Goal: Information Seeking & Learning: Compare options

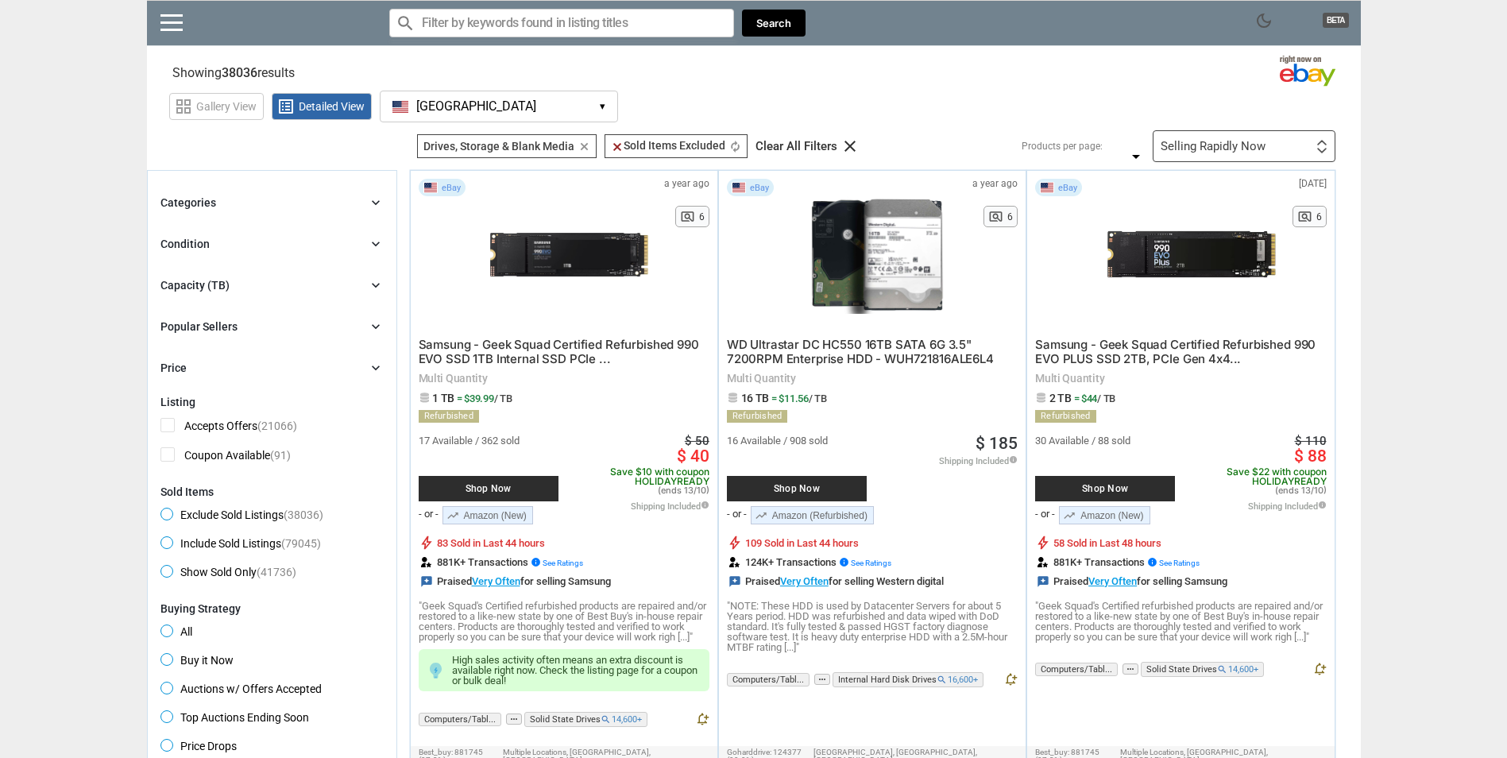
click at [376, 196] on icon "chevron_right" at bounding box center [376, 203] width 16 height 16
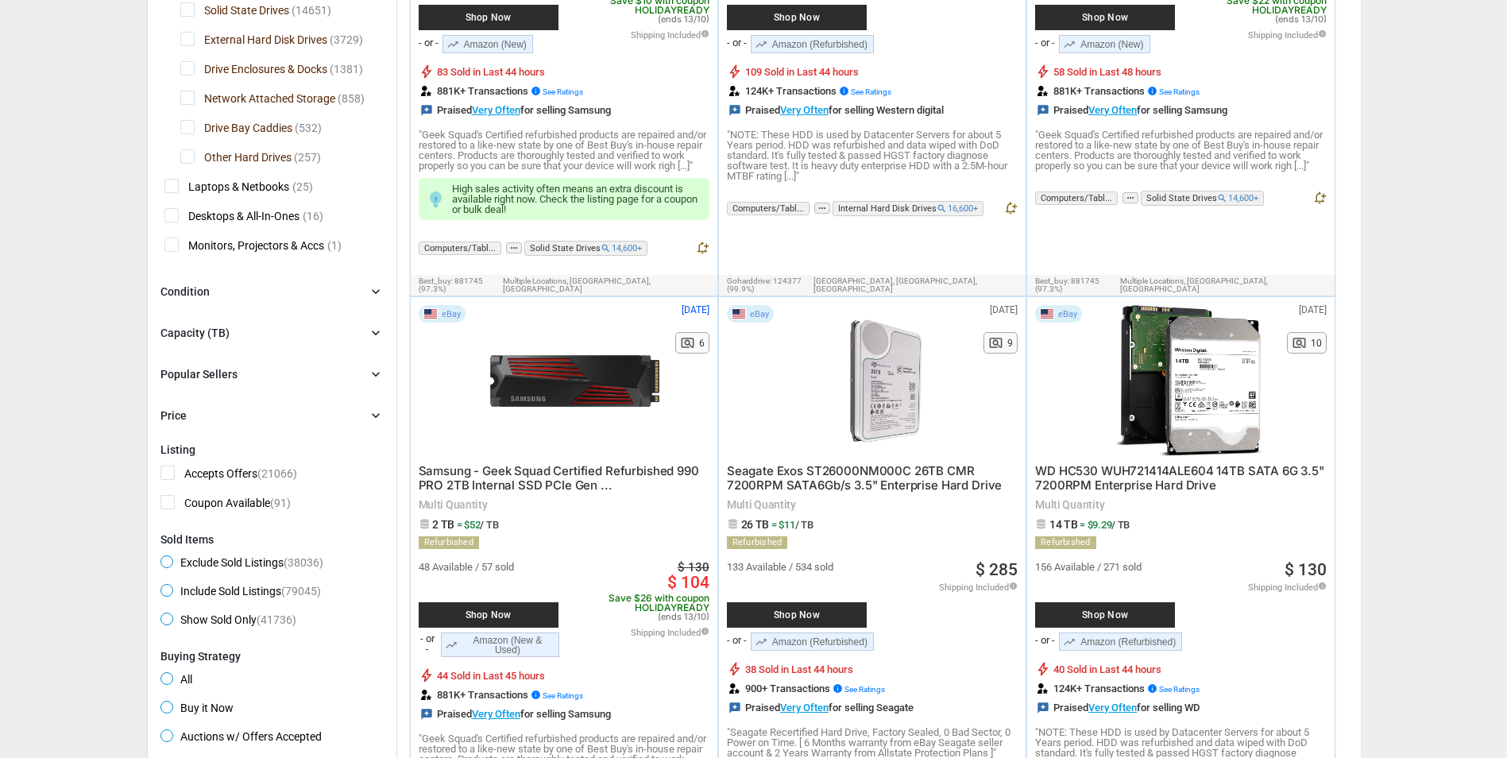
scroll to position [477, 0]
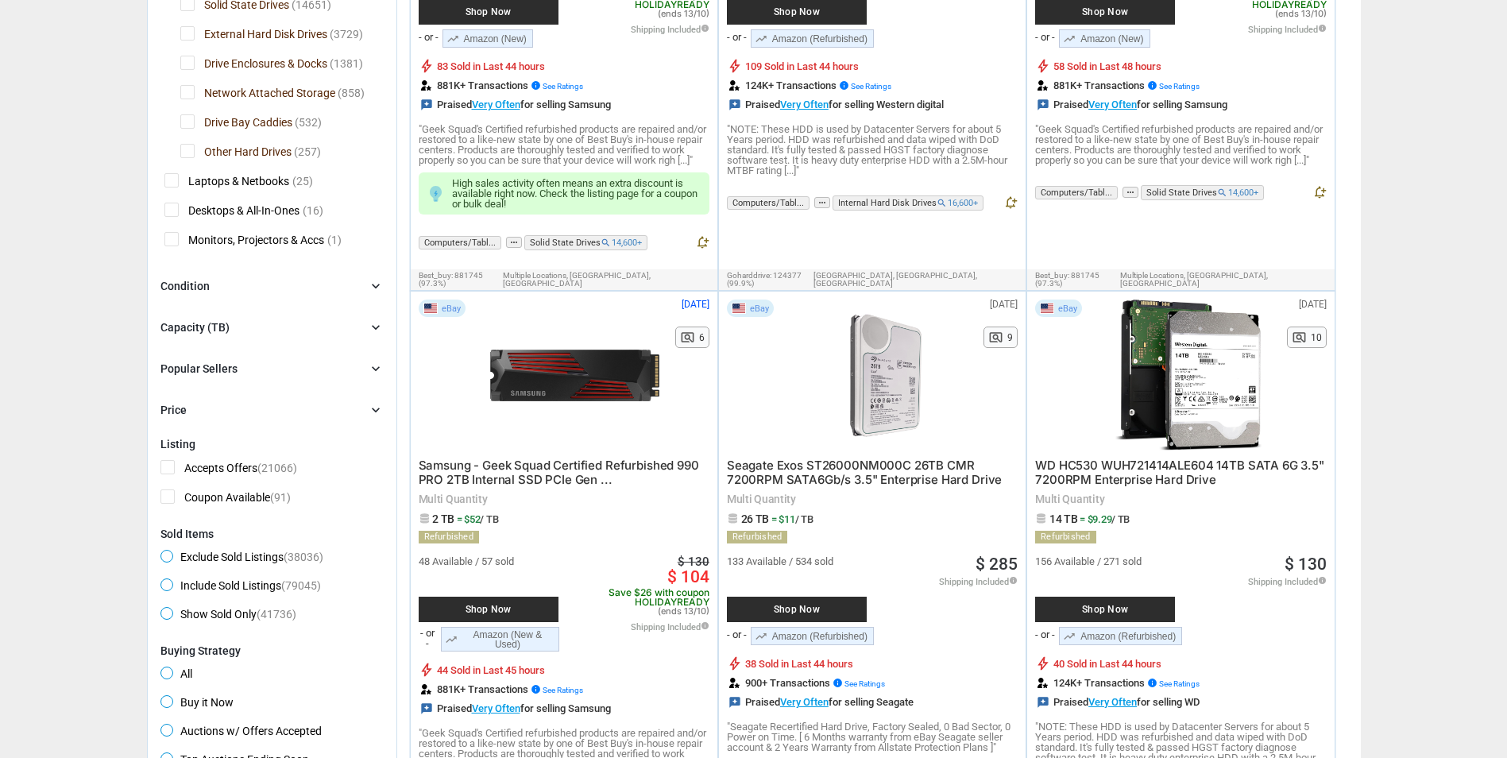
click at [161, 286] on div "Condition" at bounding box center [185, 286] width 49 height 16
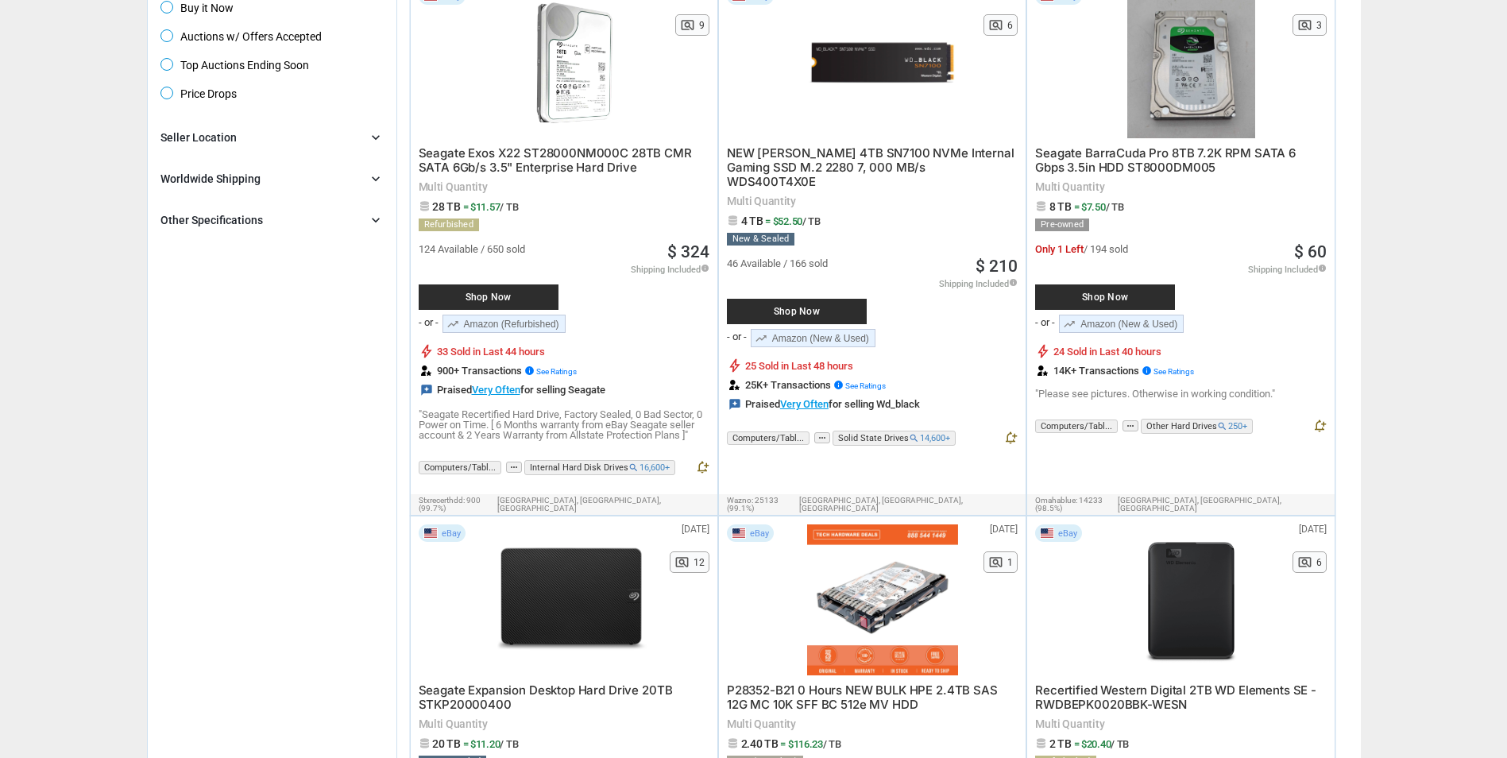
scroll to position [1430, 0]
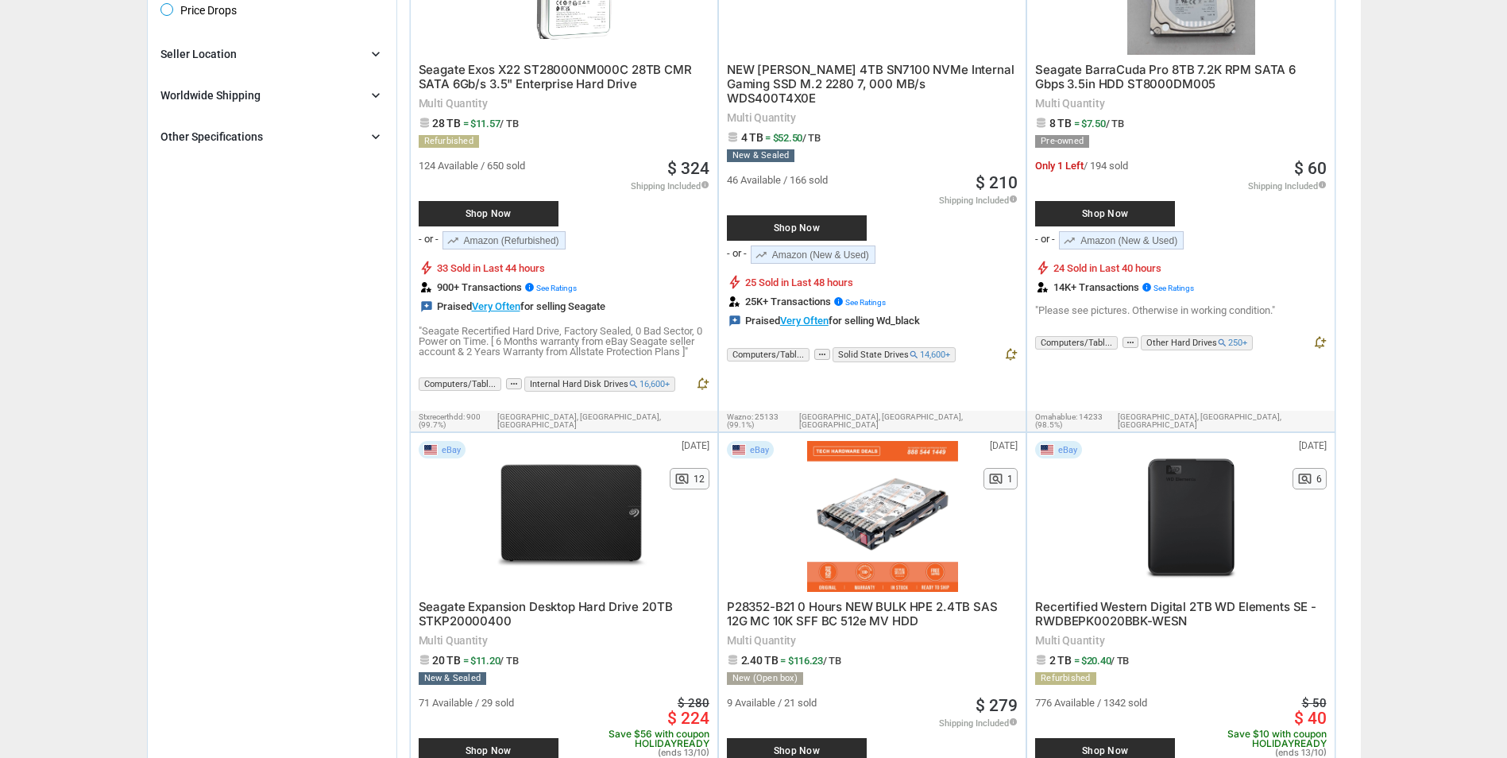
click at [191, 132] on div "Other Specifications" at bounding box center [212, 137] width 102 height 16
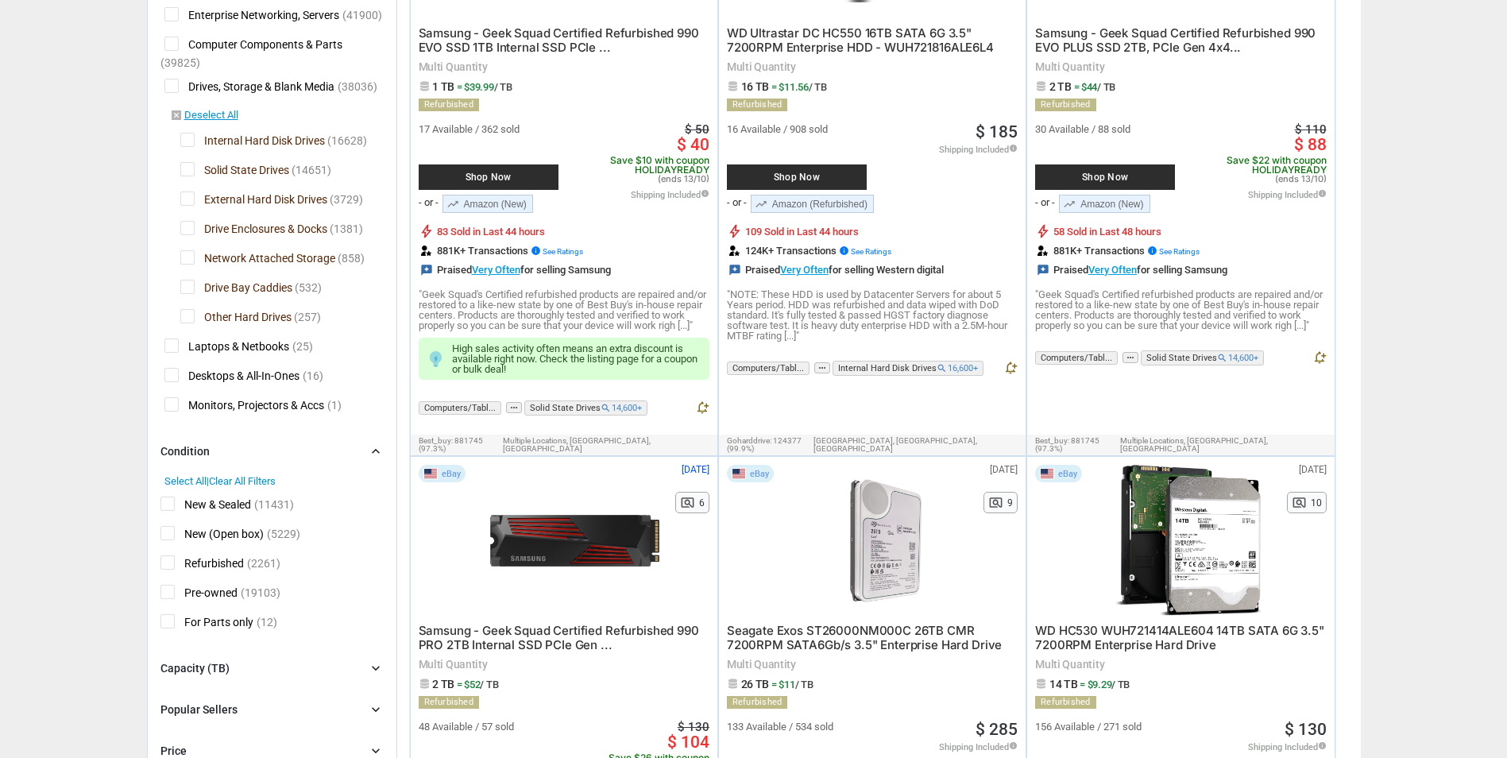
scroll to position [318, 0]
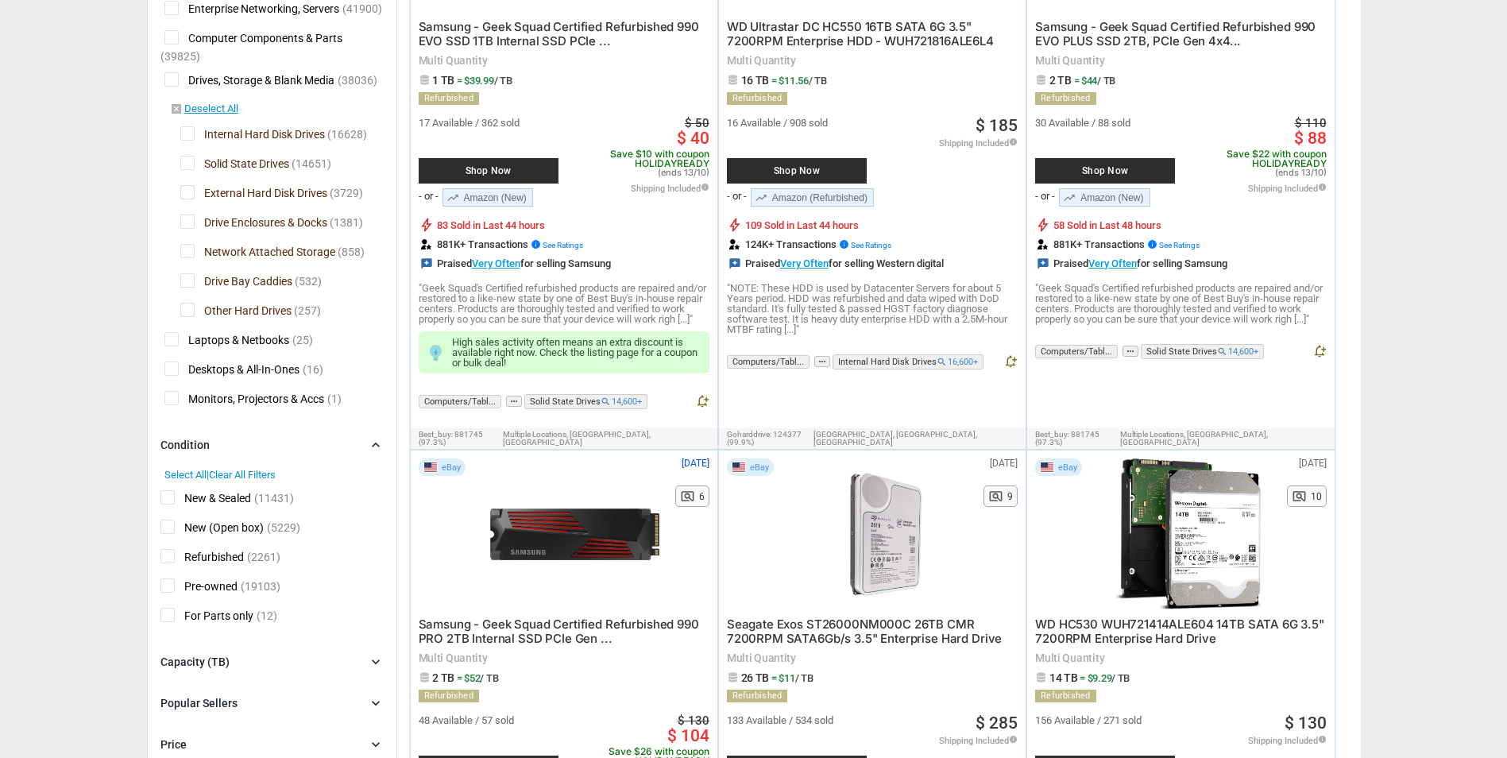
click at [185, 195] on span "External Hard Disk Drives" at bounding box center [253, 195] width 147 height 20
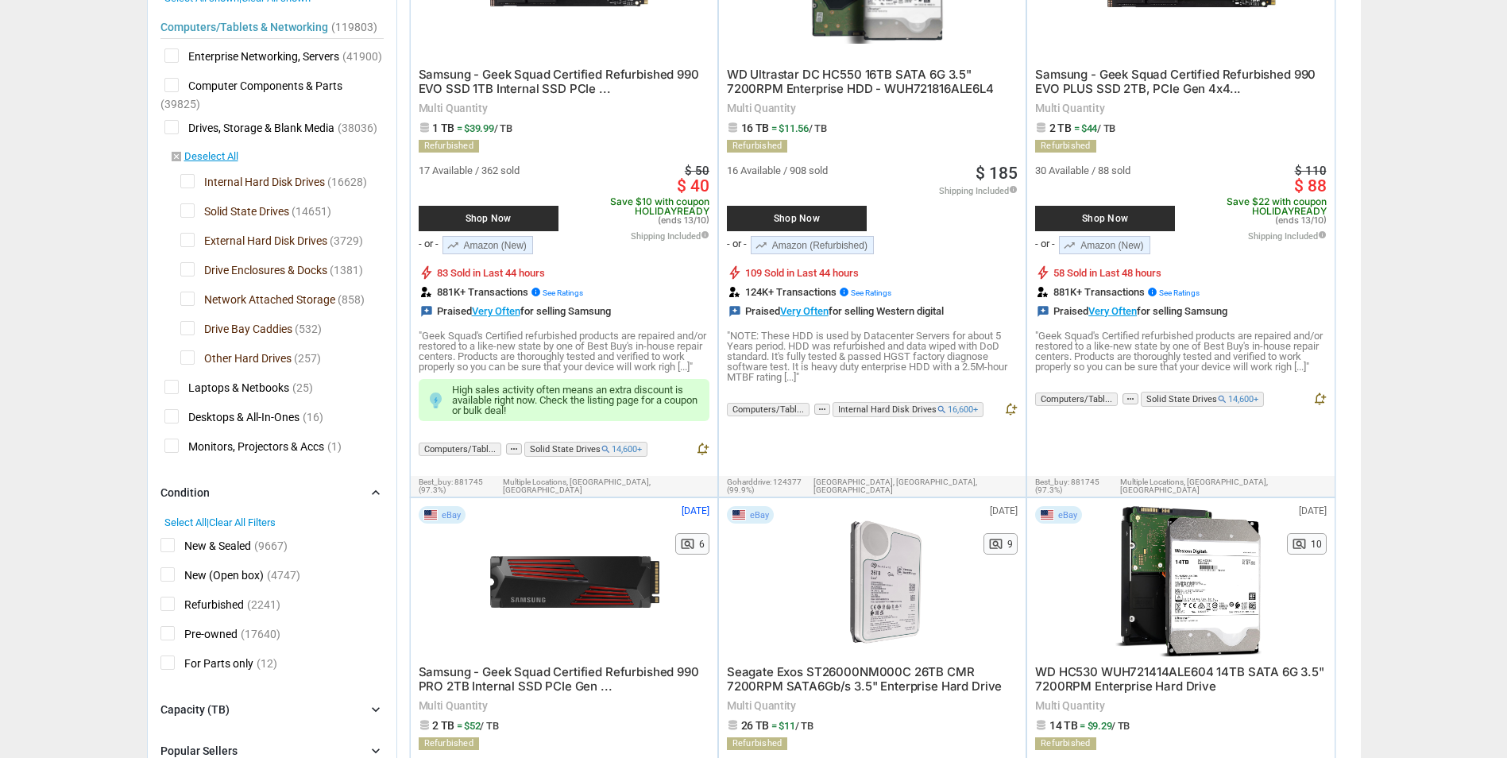
click at [187, 266] on span "Drive Enclosures & Docks" at bounding box center [253, 272] width 147 height 20
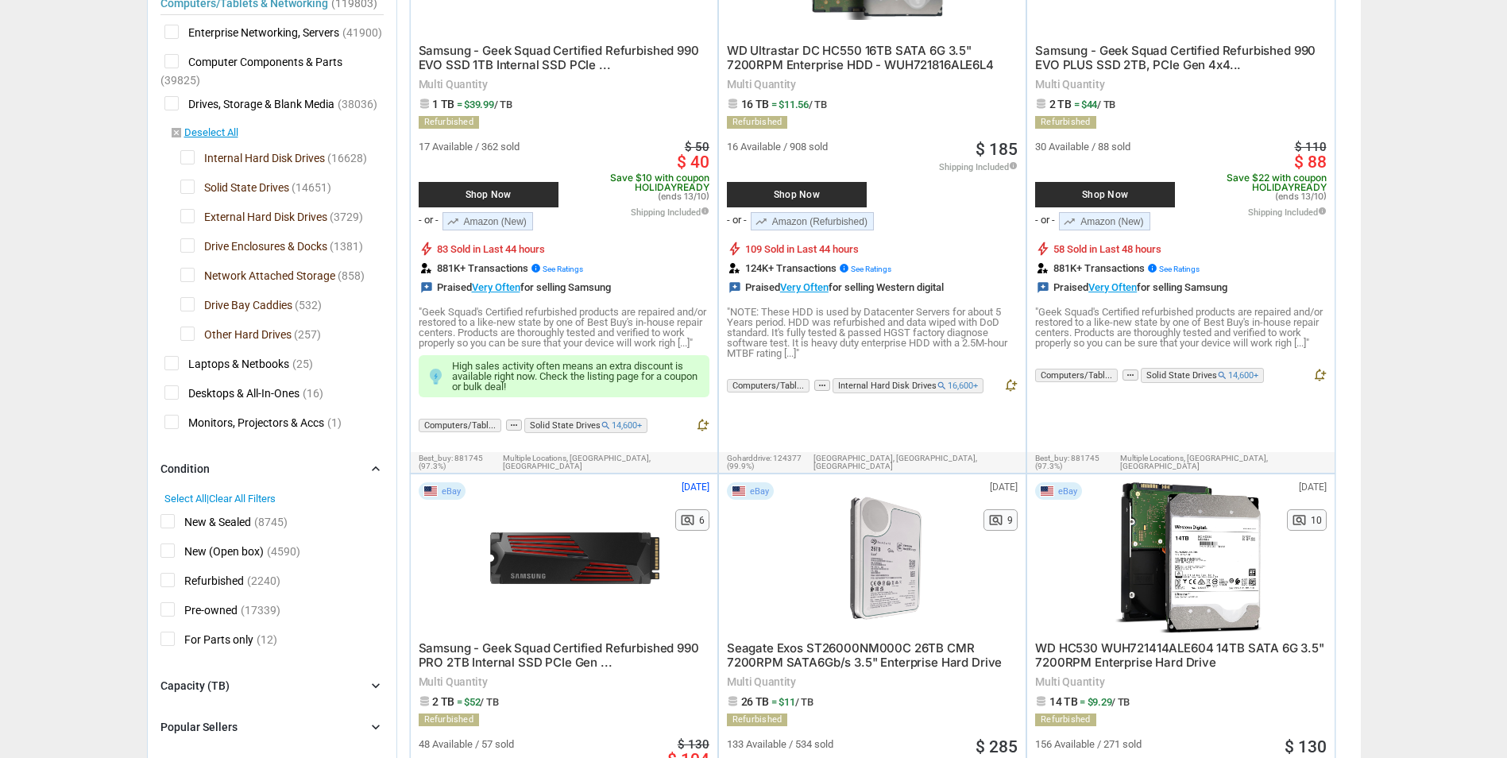
click at [187, 277] on span "Network Attached Storage" at bounding box center [257, 278] width 155 height 20
click at [184, 301] on span "Drive Bay Caddies" at bounding box center [236, 307] width 112 height 20
click at [185, 302] on span "Drive Bay Caddies" at bounding box center [236, 307] width 112 height 20
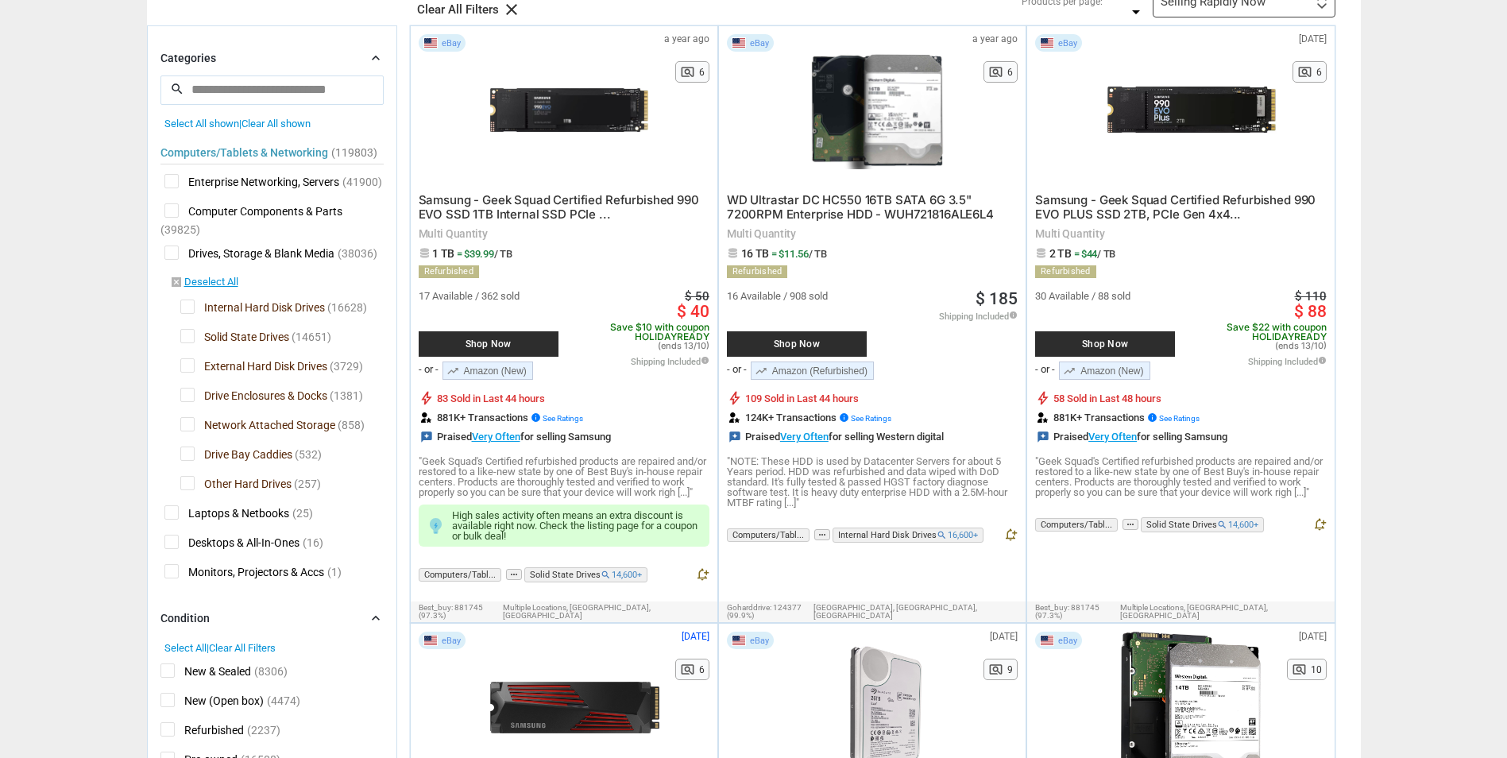
scroll to position [159, 0]
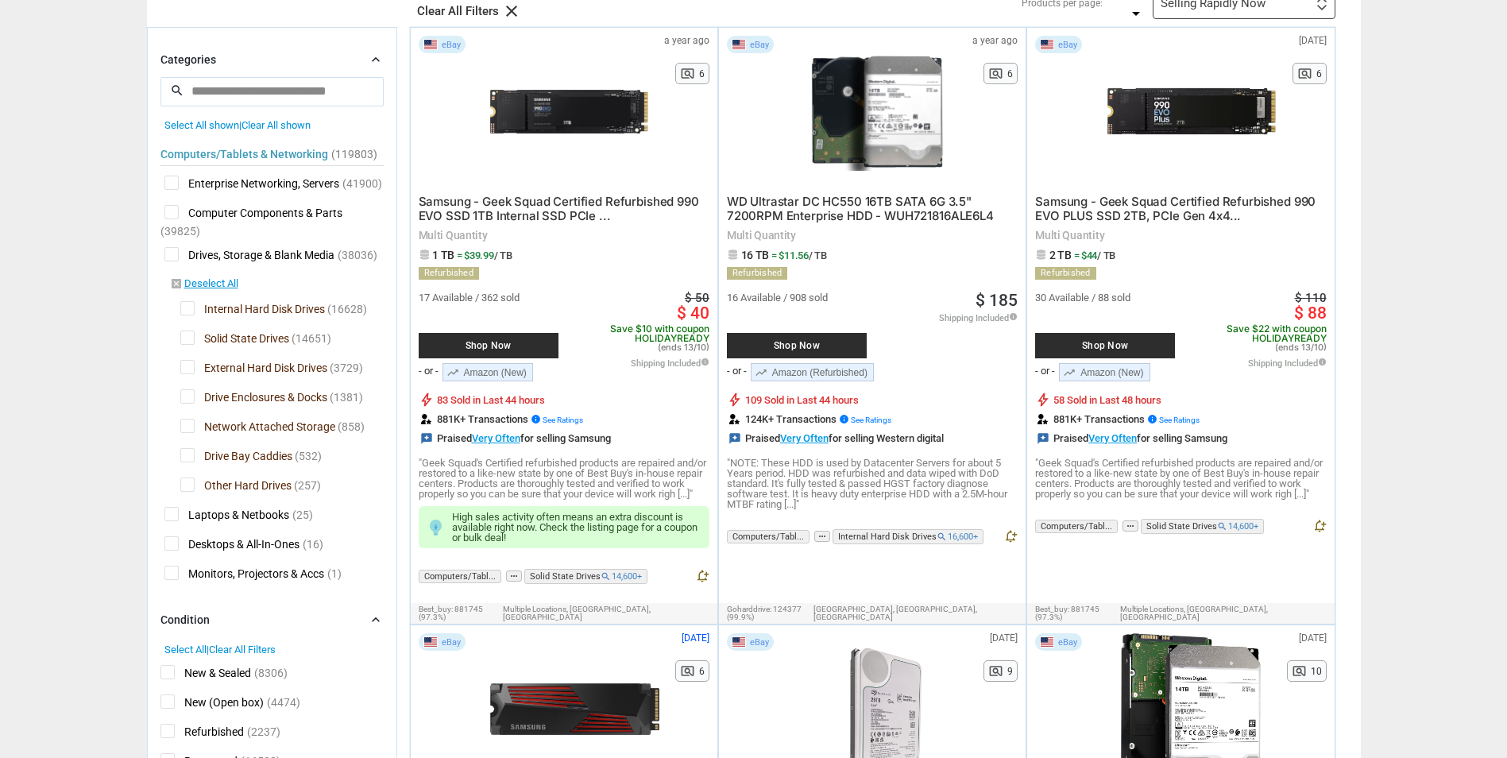
click at [191, 315] on span "Internal Hard Disk Drives" at bounding box center [252, 311] width 145 height 20
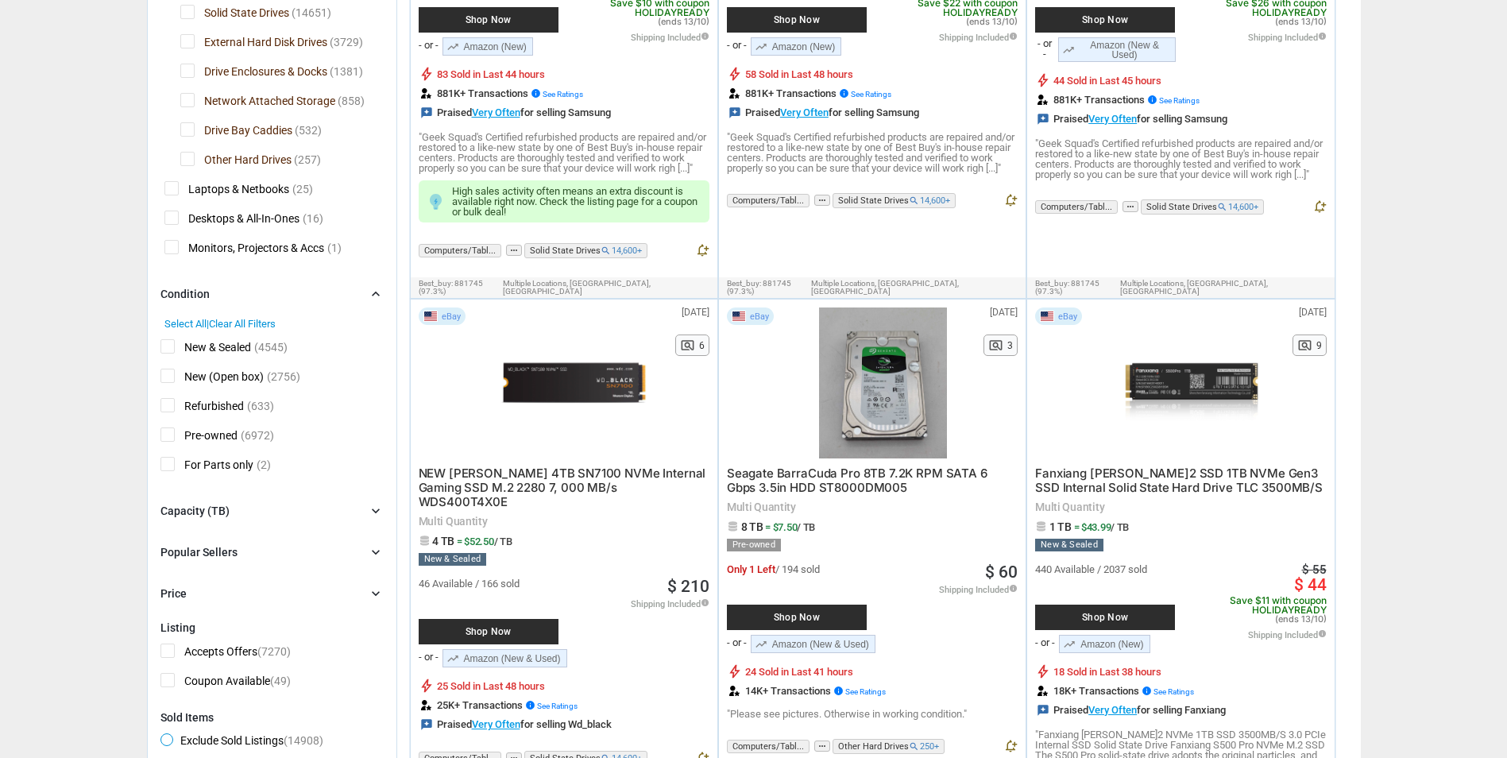
scroll to position [477, 0]
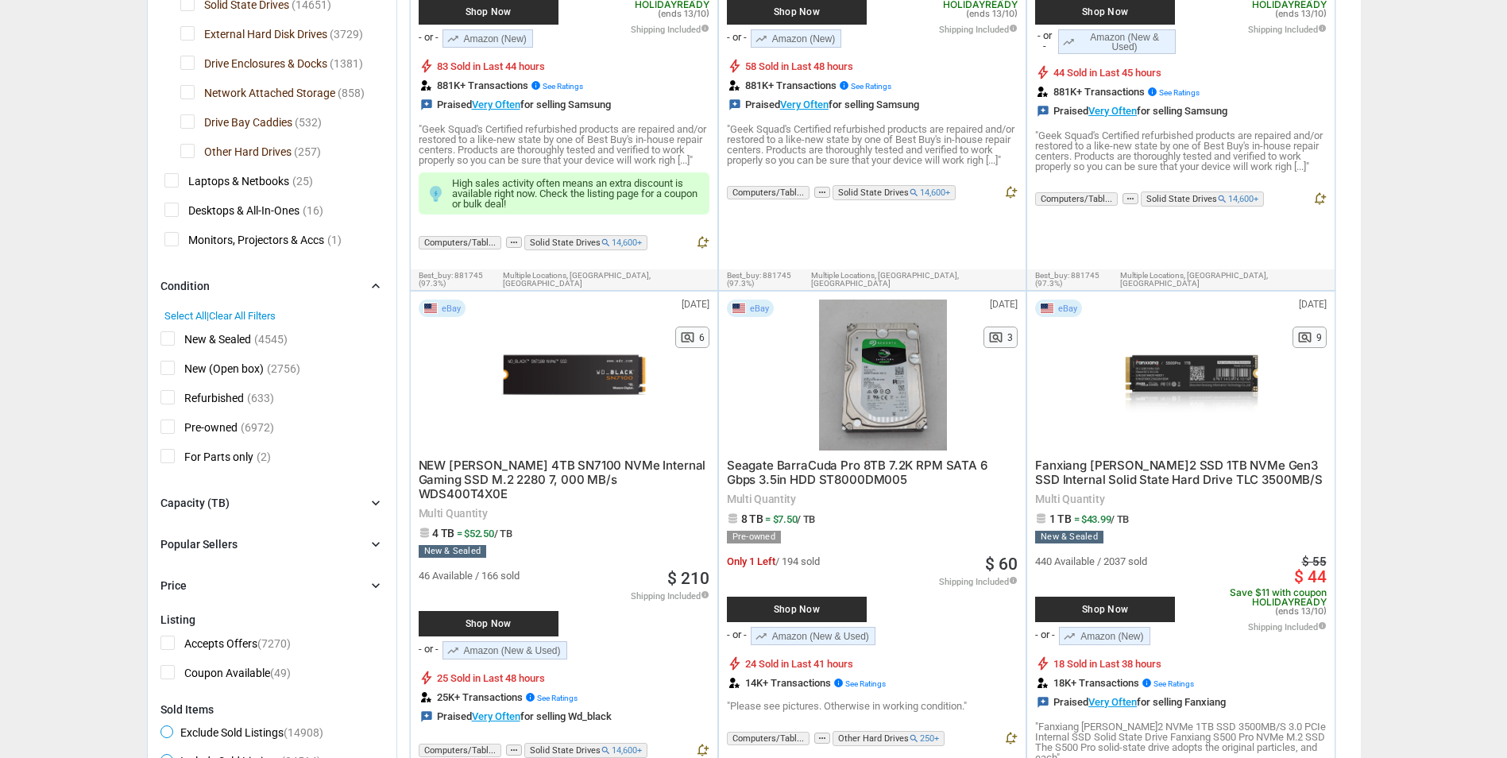
click at [186, 150] on span "Other Hard Drives" at bounding box center [235, 154] width 111 height 20
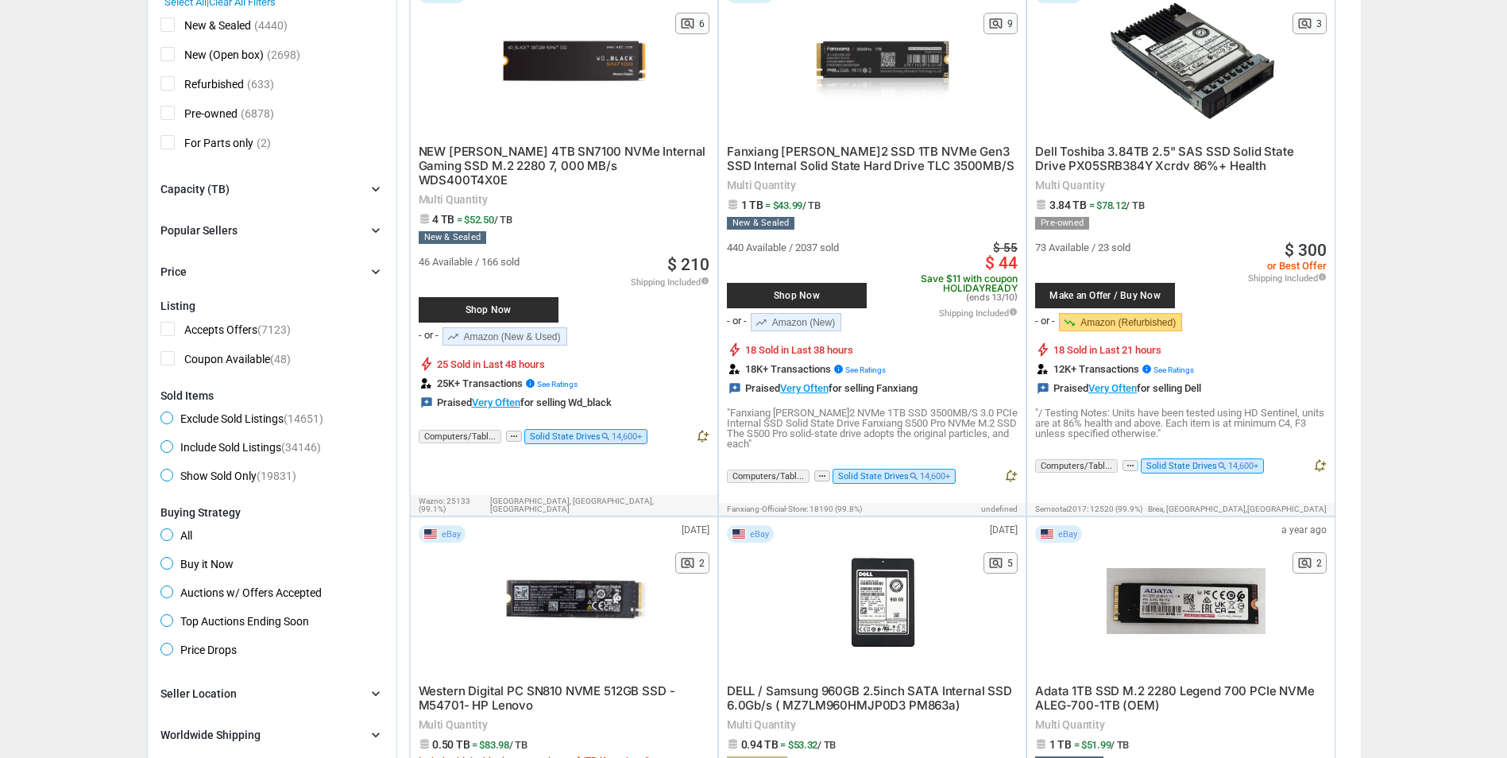
scroll to position [795, 0]
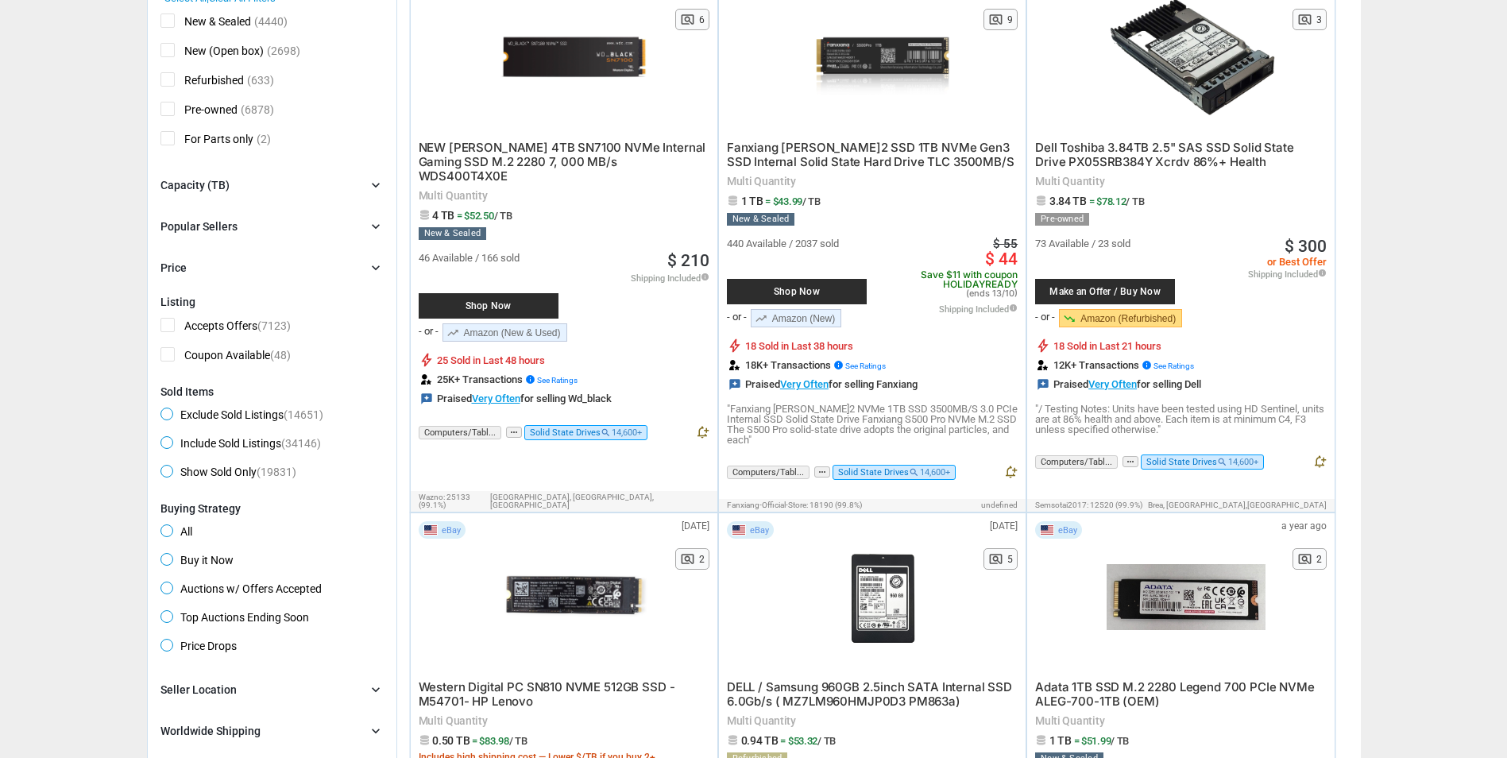
click at [265, 184] on div "Capacity (TB) chevron_right" at bounding box center [272, 185] width 223 height 19
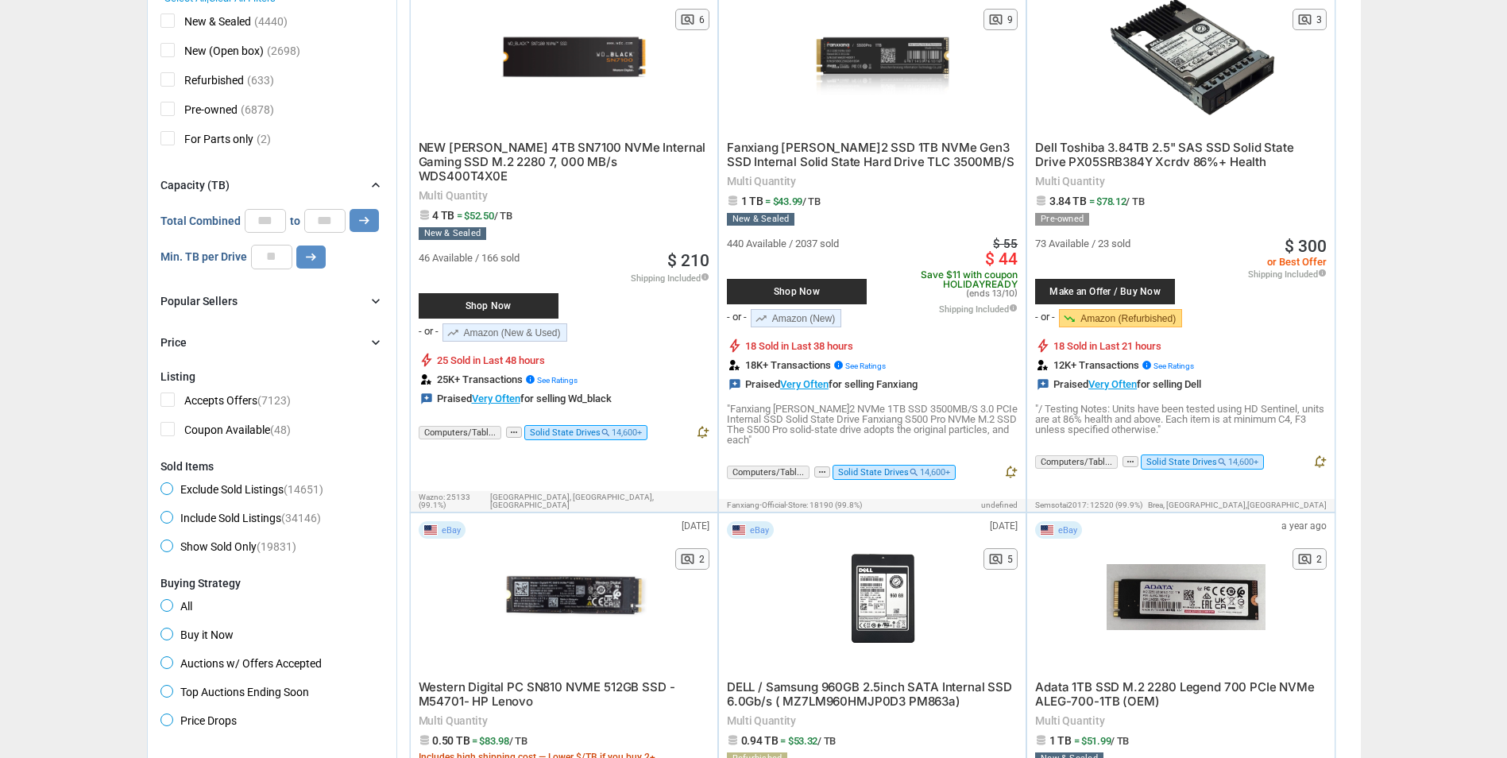
click at [265, 184] on div "Capacity (TB) chevron_right" at bounding box center [272, 185] width 223 height 19
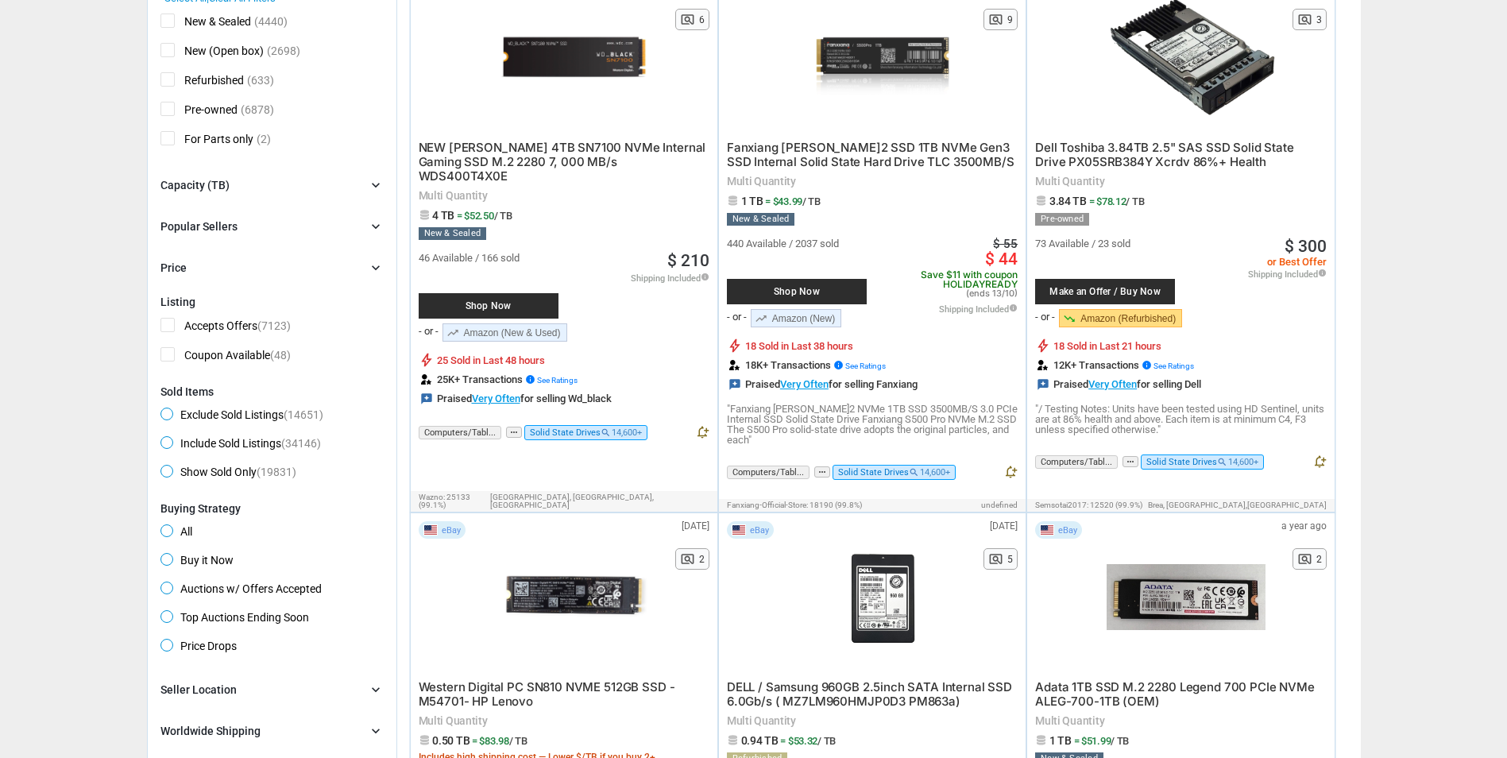
click at [207, 226] on div "Popular Sellers" at bounding box center [199, 227] width 77 height 16
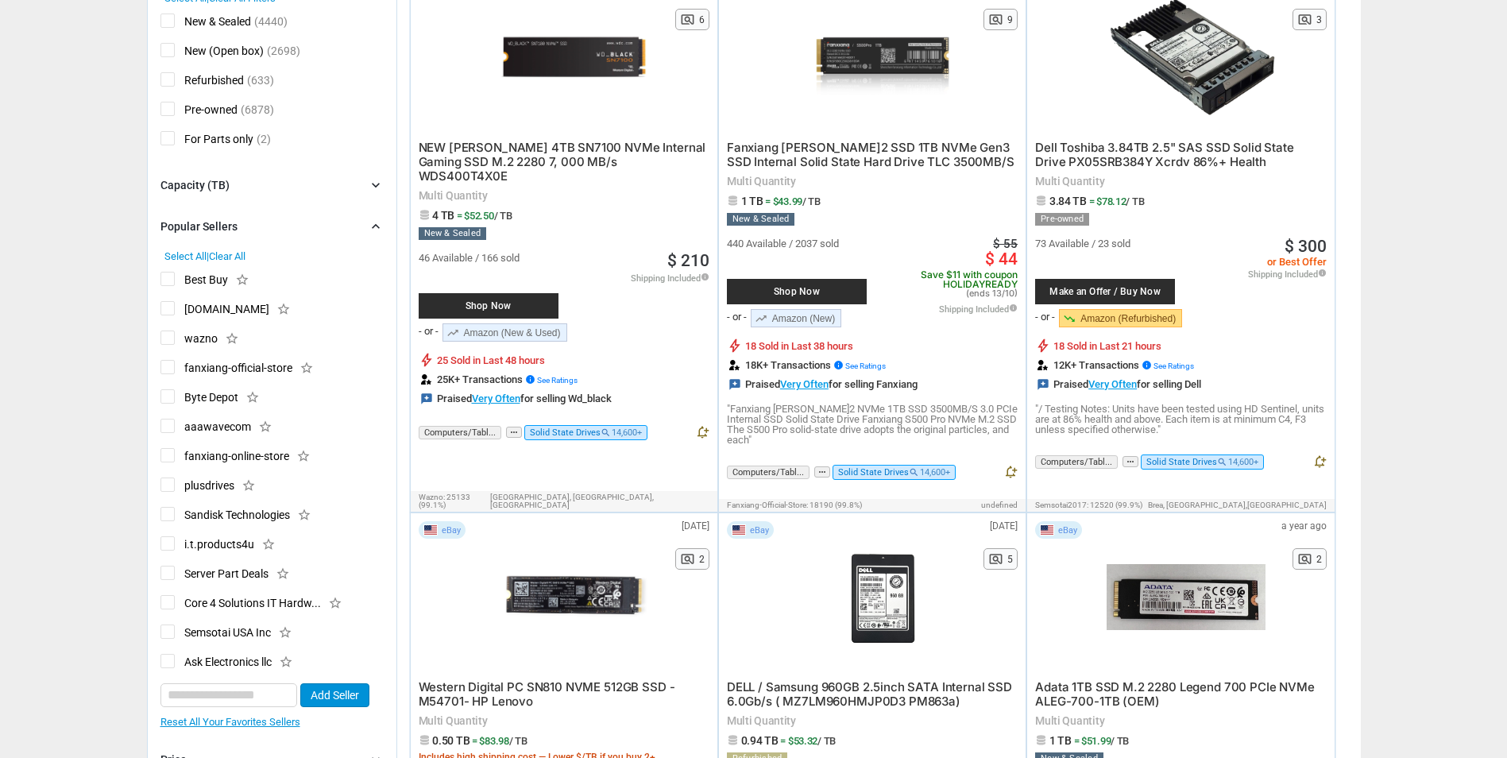
click at [207, 226] on div "Popular Sellers" at bounding box center [199, 227] width 77 height 16
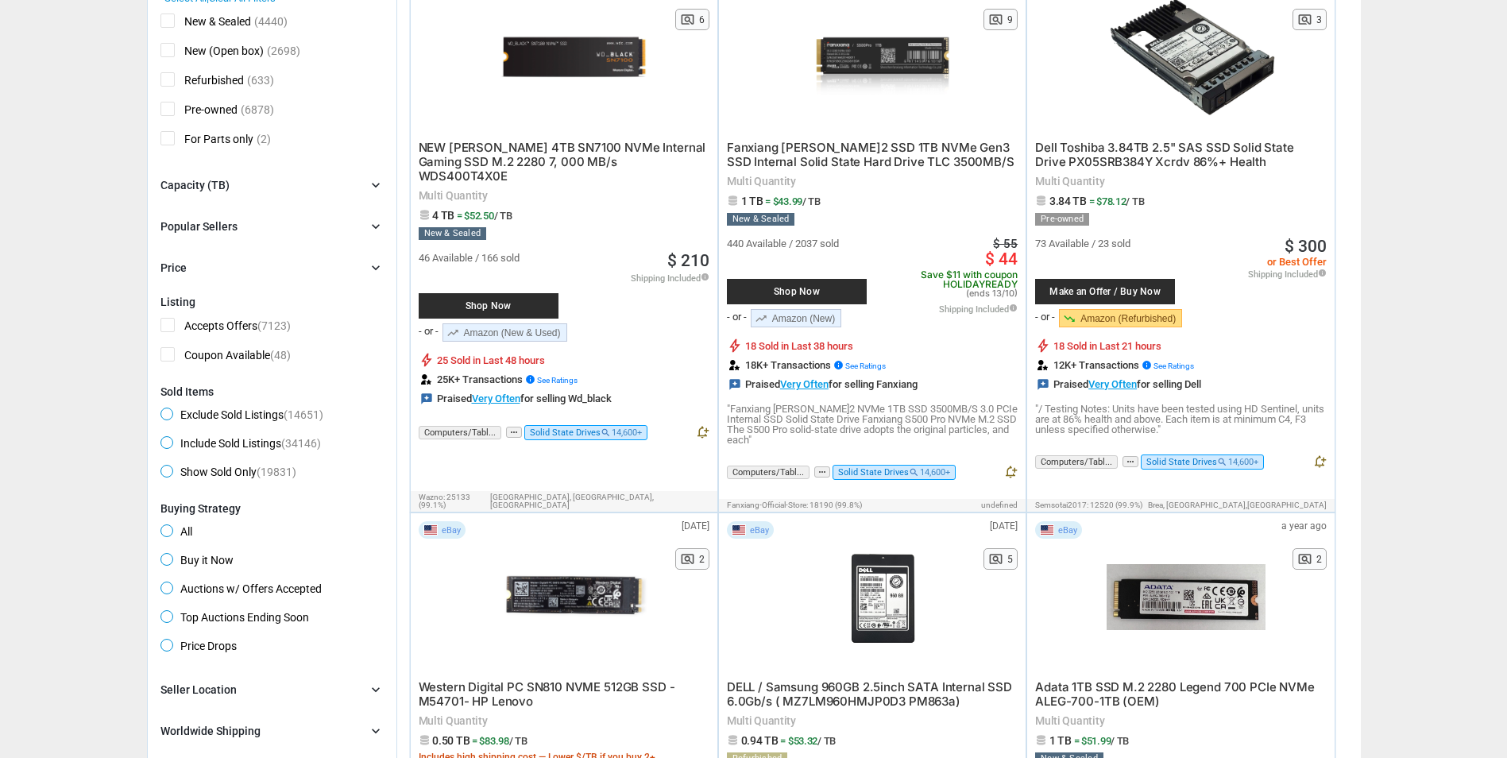
click at [203, 232] on div "Popular Sellers" at bounding box center [199, 227] width 77 height 16
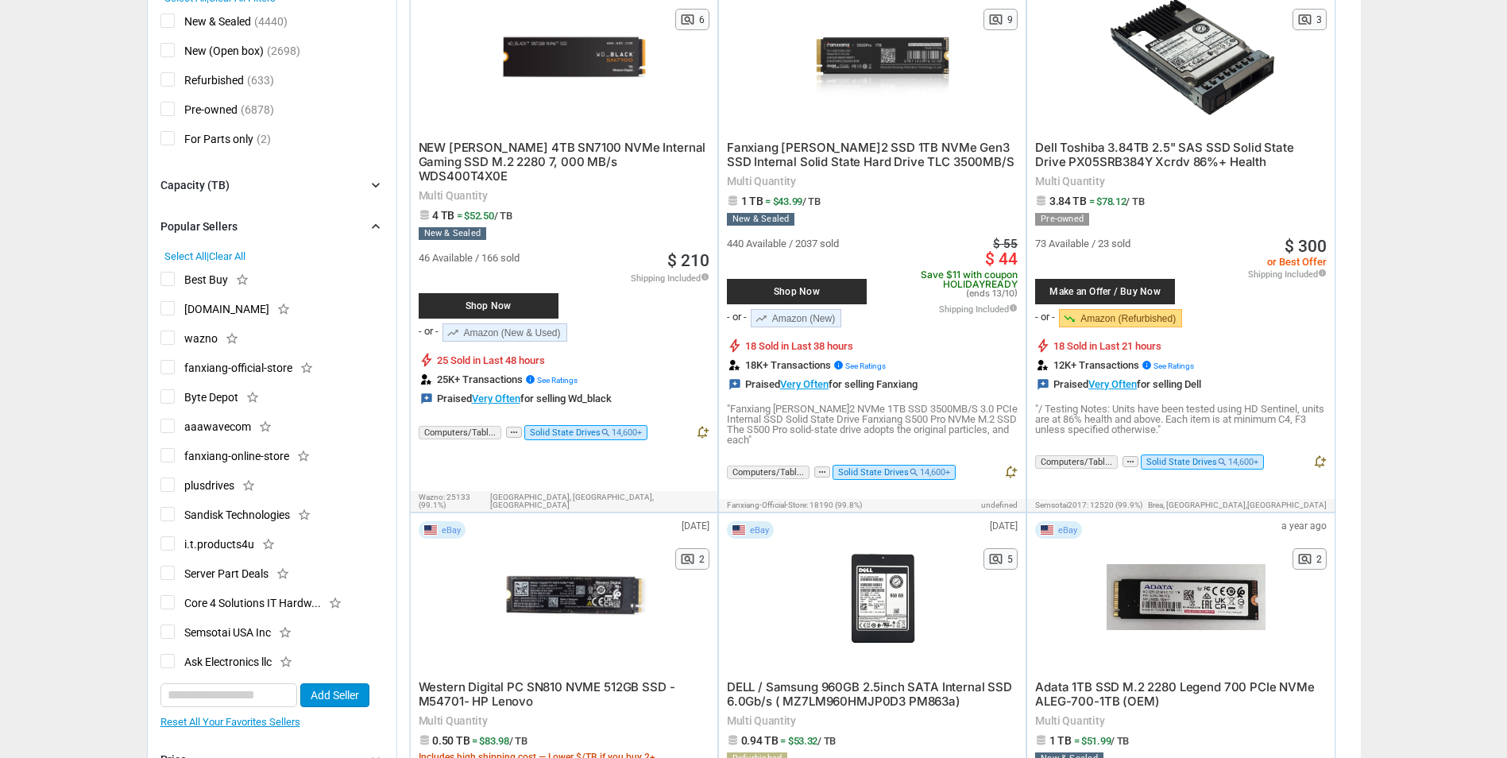
click at [203, 227] on div "Popular Sellers" at bounding box center [199, 227] width 77 height 16
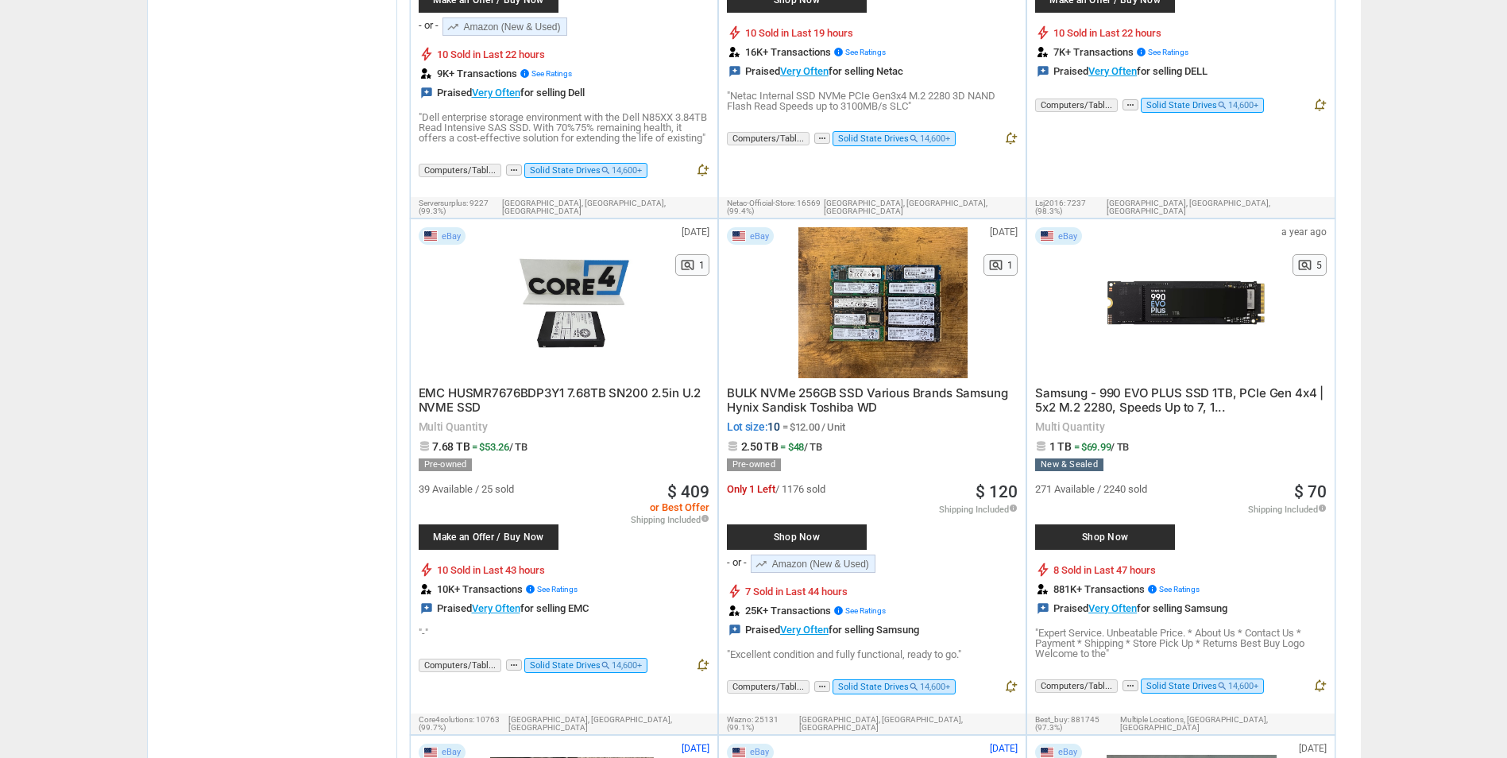
scroll to position [0, 0]
